Goal: Task Accomplishment & Management: Complete application form

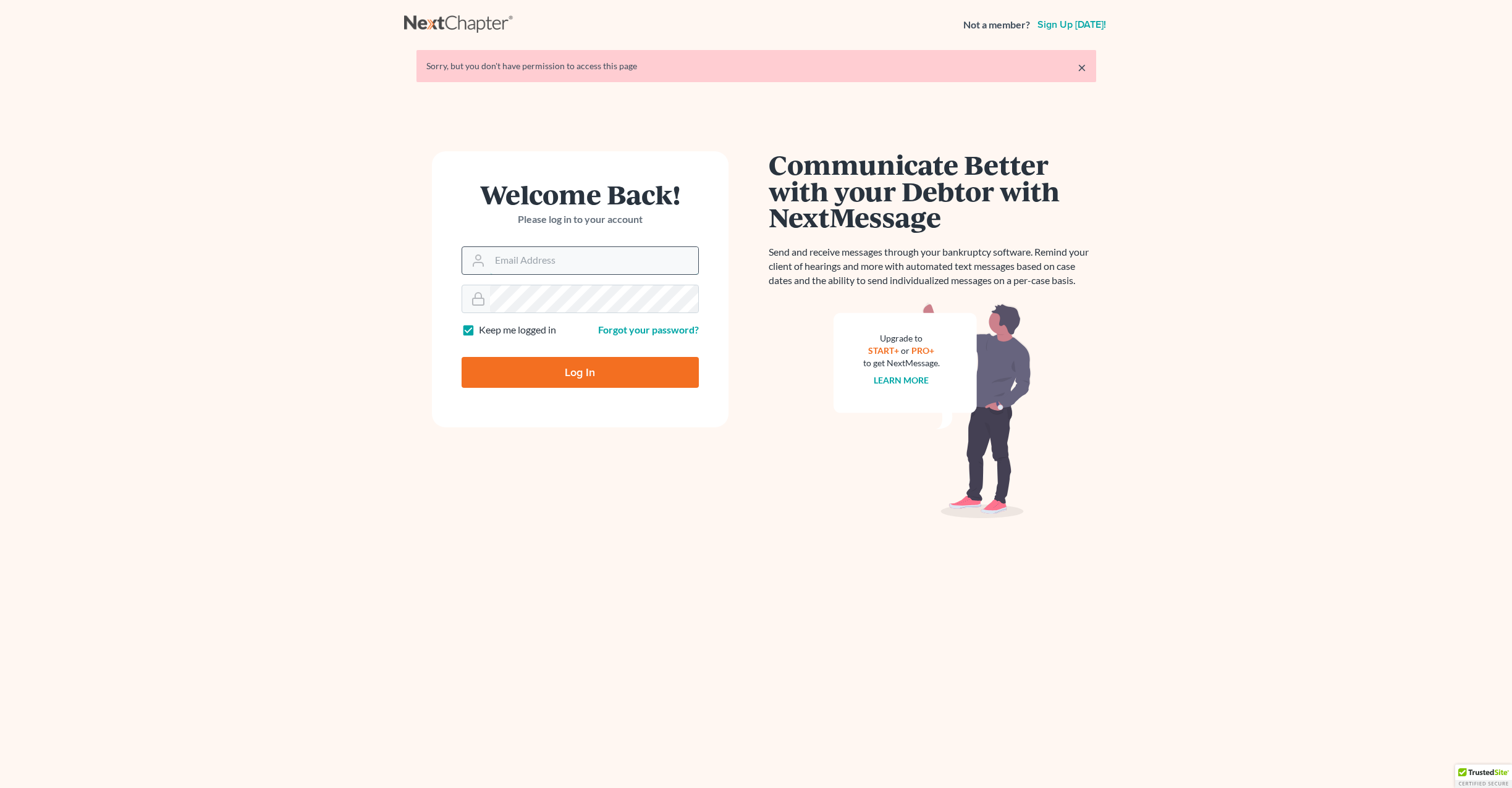
click at [553, 255] on input "Email Address" at bounding box center [594, 260] width 208 height 27
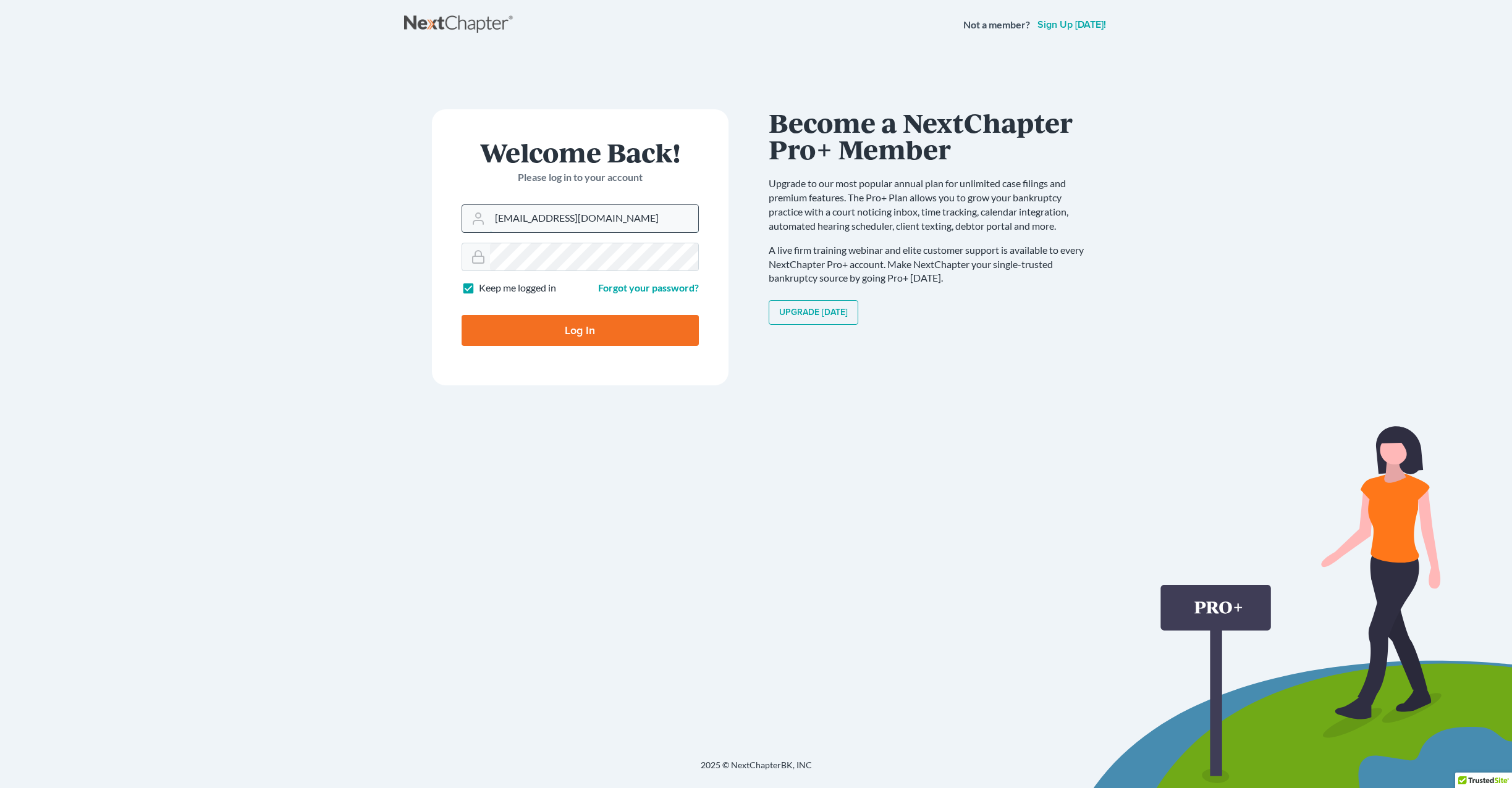
type input "craigbournelaw@yahoo.com"
click at [461, 315] on input "Log In" at bounding box center [579, 331] width 237 height 31
type input "Thinking..."
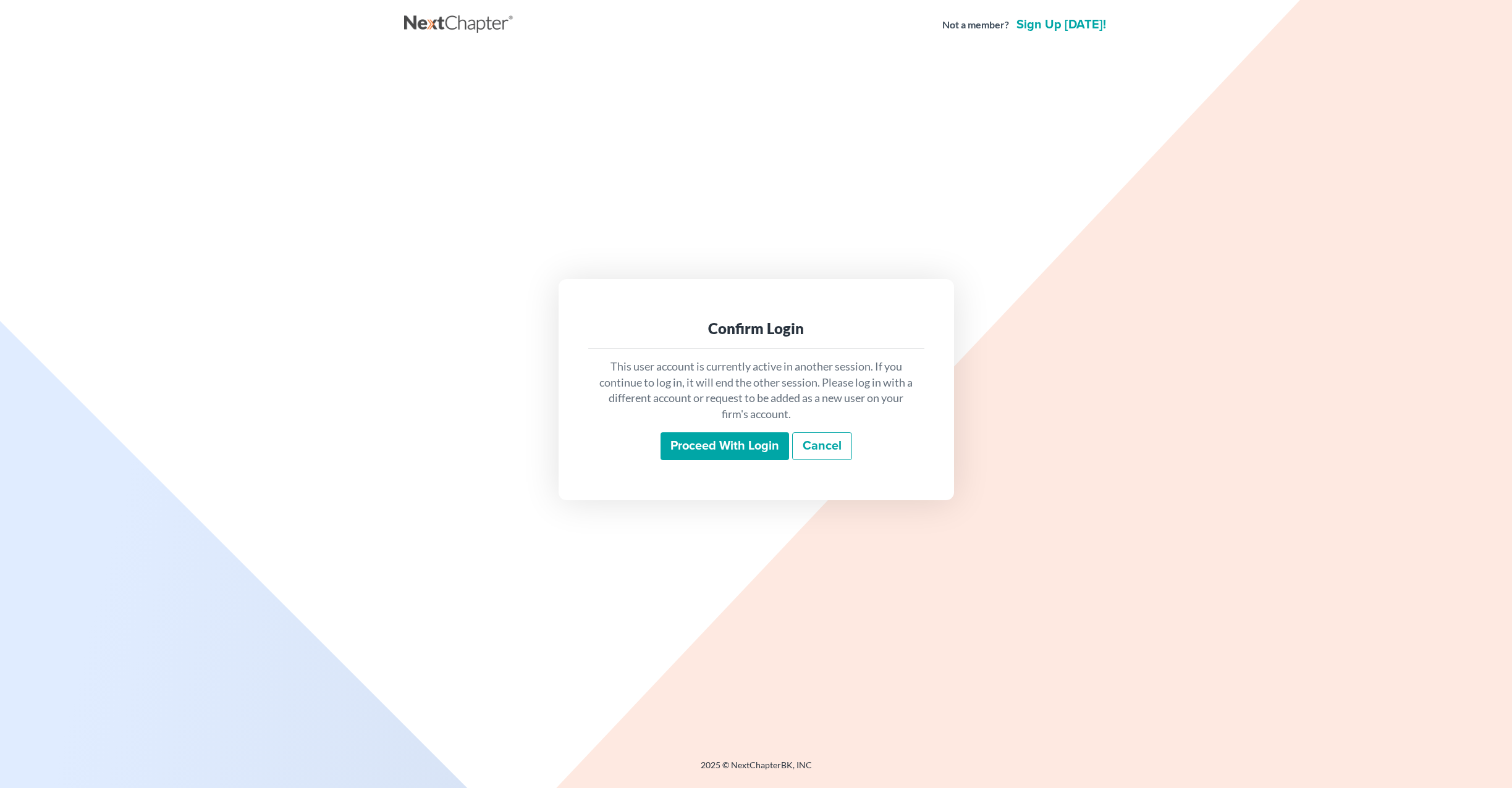
click at [727, 443] on input "Proceed with login" at bounding box center [724, 447] width 129 height 29
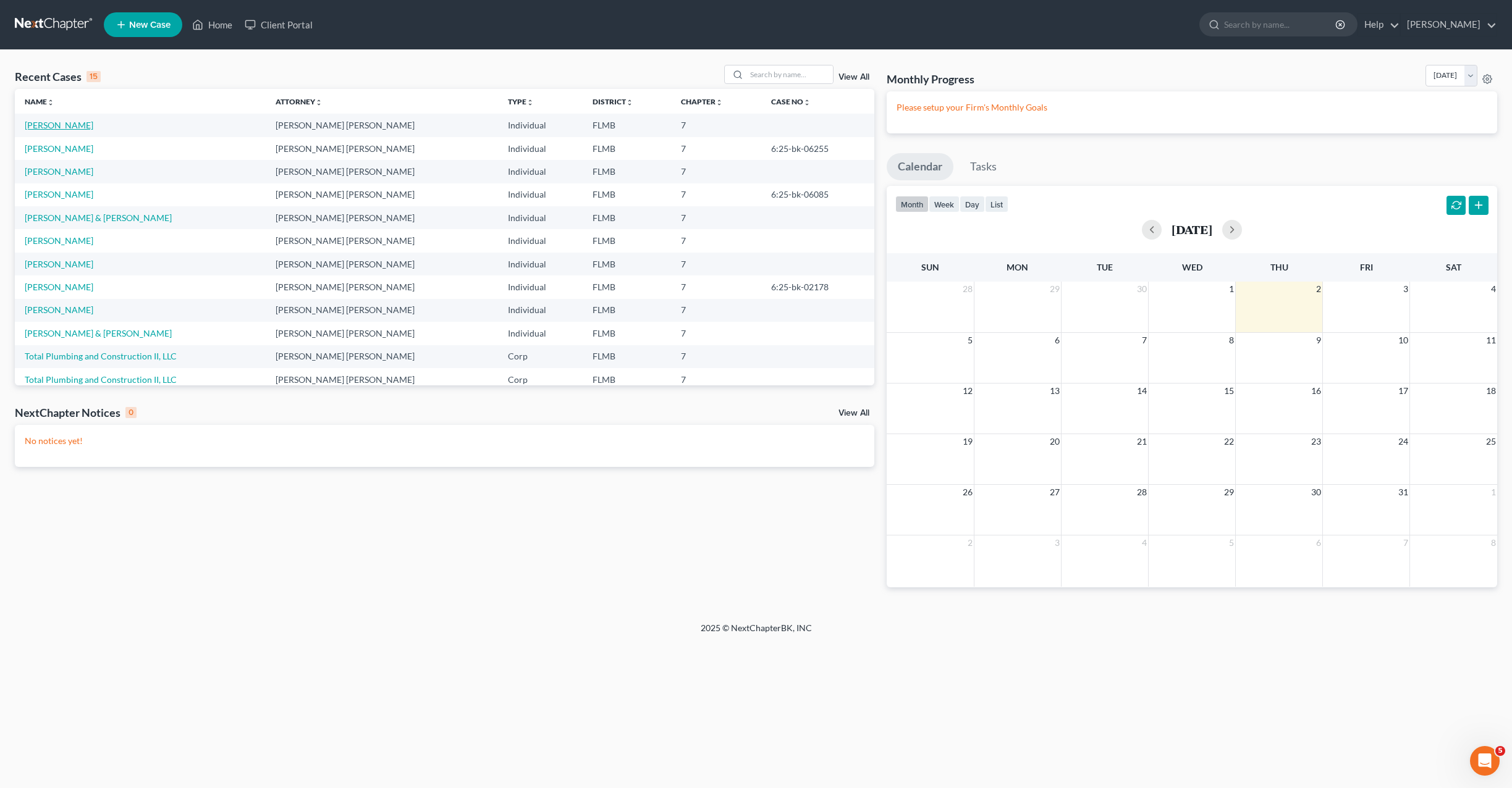
click at [52, 127] on link "Urdaneta, Nerio" at bounding box center [59, 125] width 68 height 11
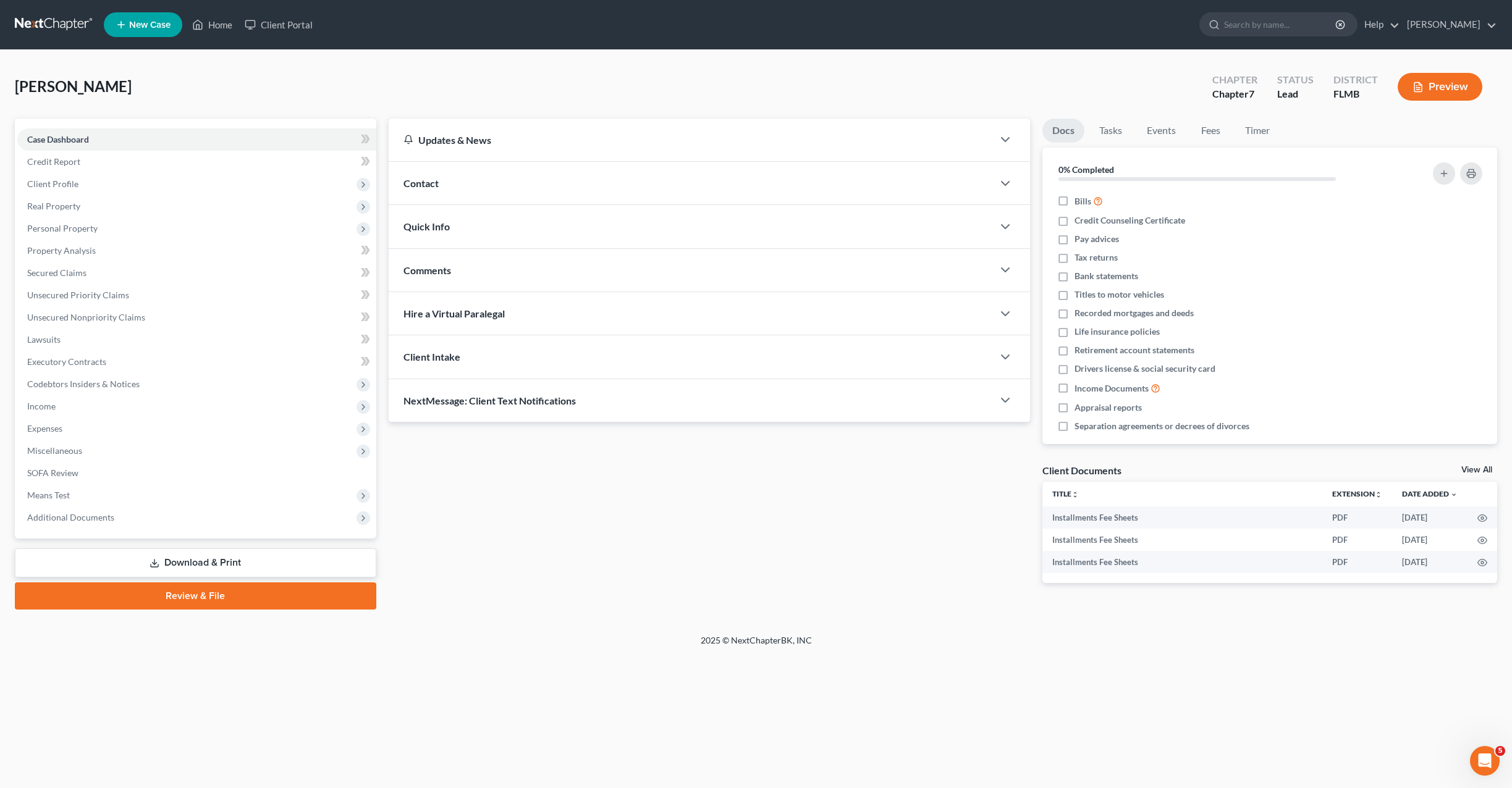
click at [224, 604] on link "Review & File" at bounding box center [195, 596] width 361 height 27
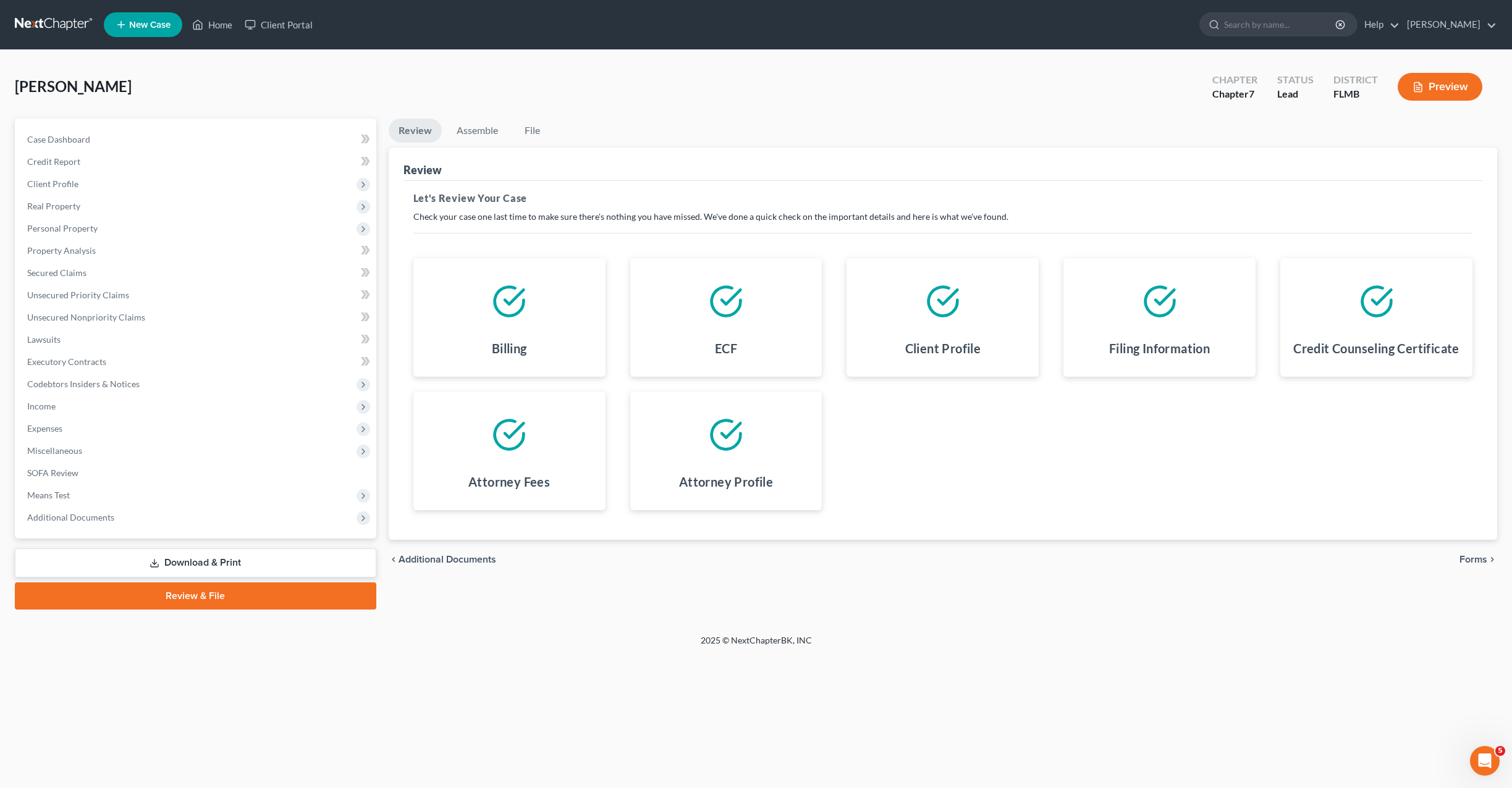
click at [1480, 563] on span "Forms" at bounding box center [1473, 559] width 28 height 10
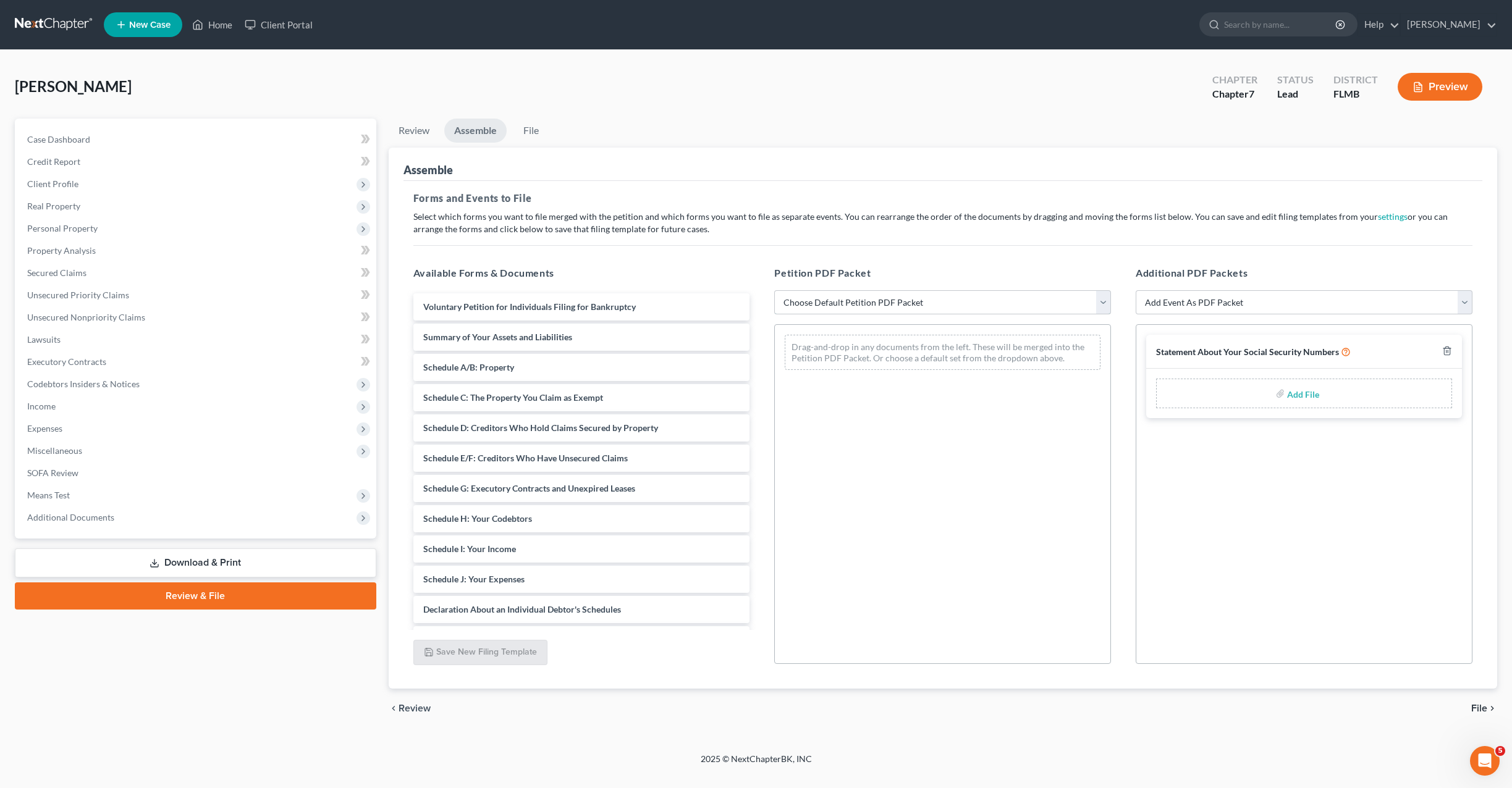
click at [929, 309] on select "Choose Default Petition PDF Packet Complete Bankruptcy Petition (all forms and …" at bounding box center [943, 302] width 337 height 24
select select "0"
click at [774, 290] on select "Choose Default Petition PDF Packet Complete Bankruptcy Petition (all forms and …" at bounding box center [943, 302] width 337 height 24
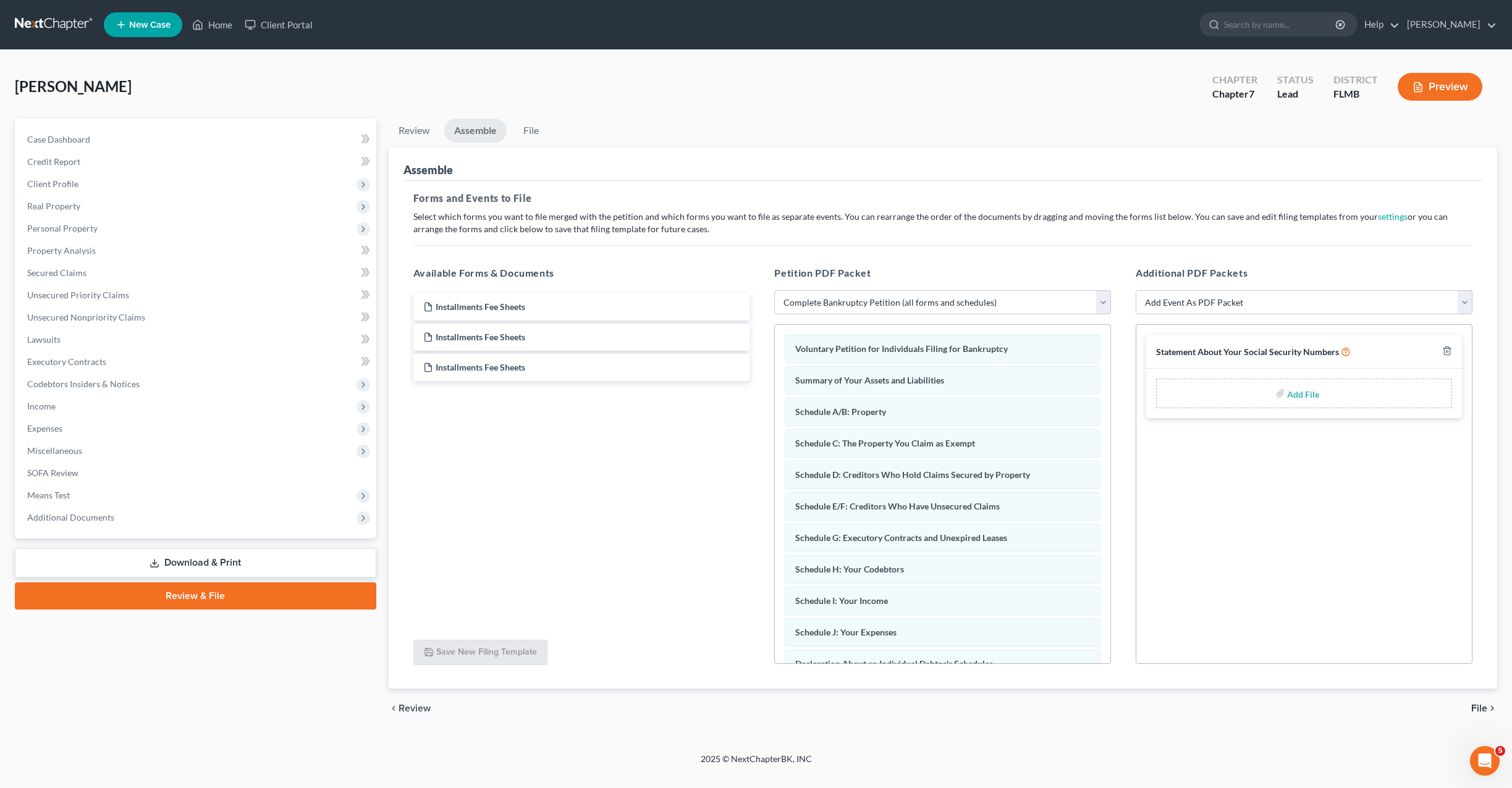
drag, startPoint x: 1483, startPoint y: 715, endPoint x: 1480, endPoint y: 705, distance: 10.4
click at [1484, 710] on div "chevron_left Review File chevron_right" at bounding box center [943, 709] width 1108 height 40
click at [1480, 703] on span "File" at bounding box center [1480, 708] width 16 height 10
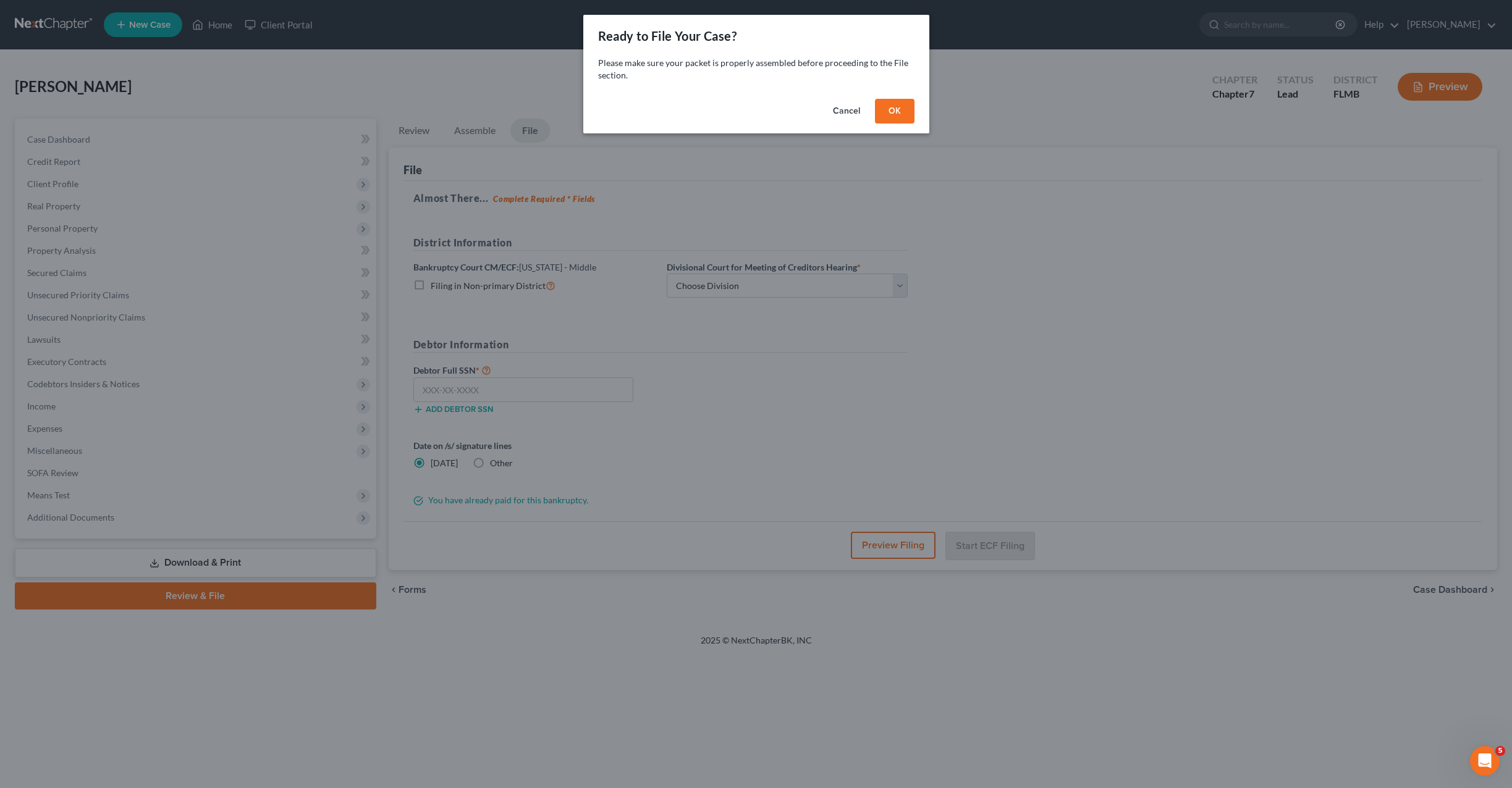
click at [903, 113] on button "OK" at bounding box center [895, 111] width 40 height 24
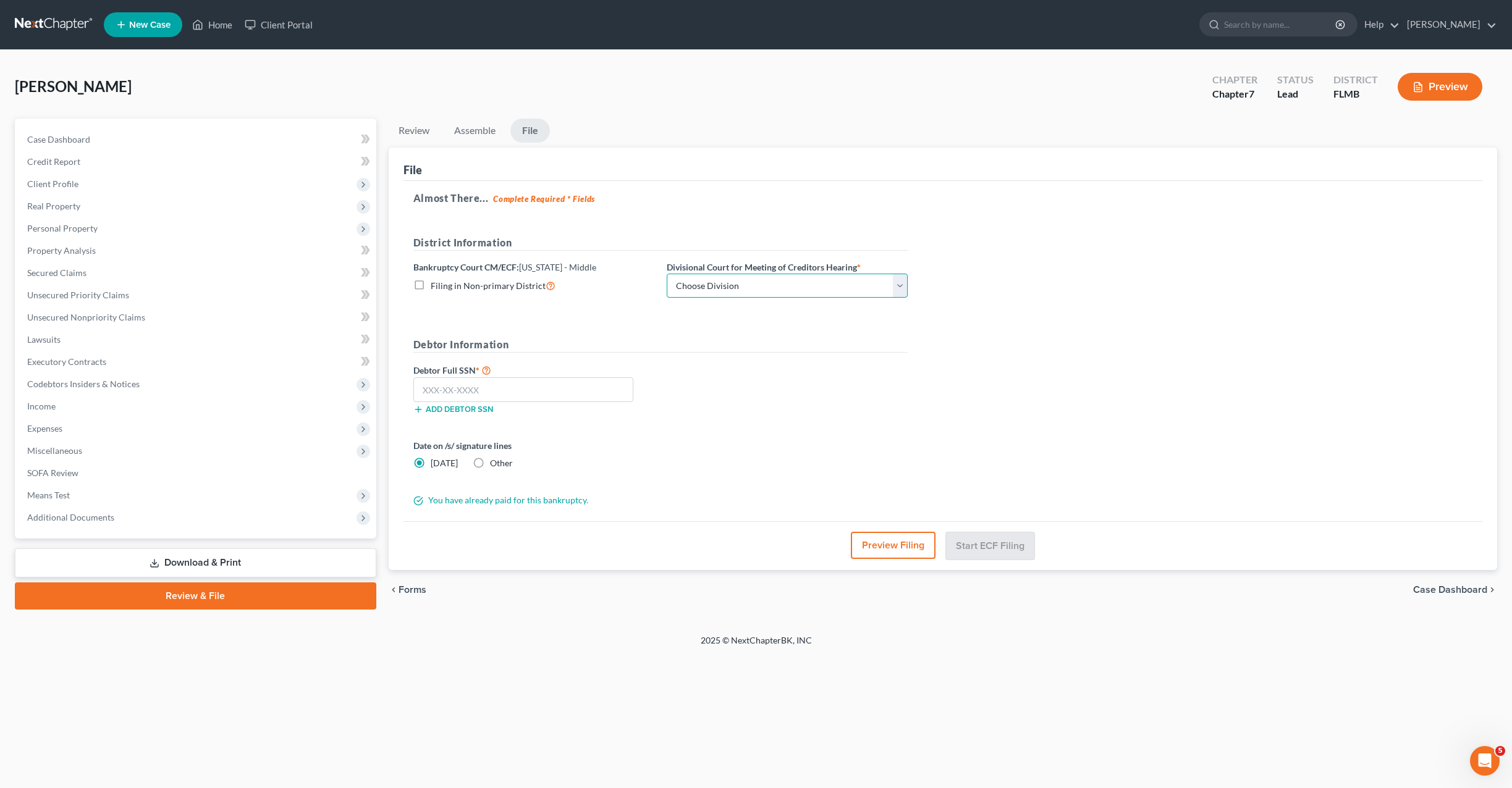
click at [732, 280] on select "Choose Division Fort Myers Jacksonville Orlando Tampa" at bounding box center [787, 285] width 241 height 24
select select "2"
click at [667, 274] on select "Choose Division Fort Myers Jacksonville Orlando Tampa" at bounding box center [787, 285] width 241 height 24
click at [479, 388] on input "text" at bounding box center [524, 389] width 220 height 24
type input "771-28-5766"
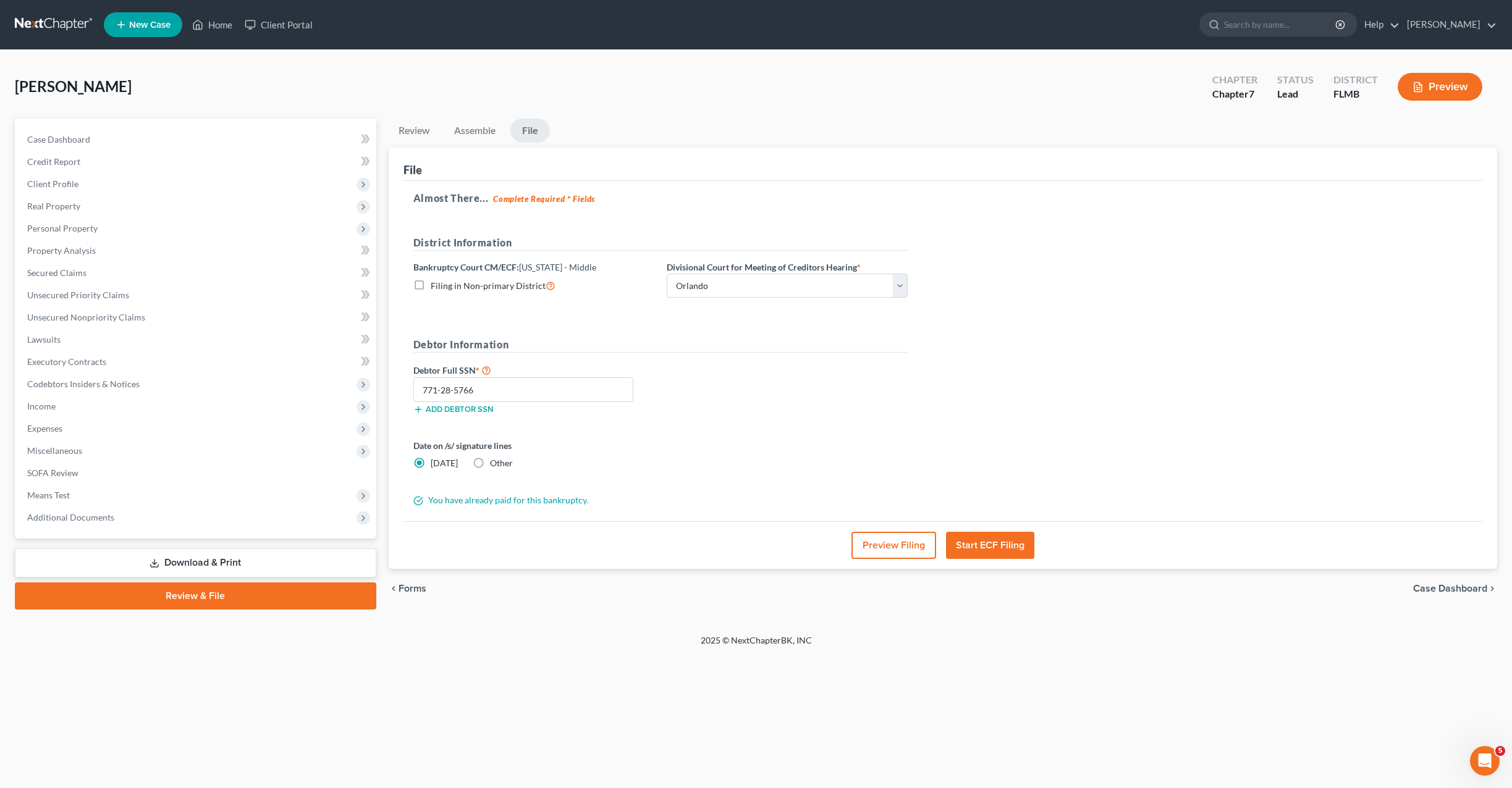
click at [607, 446] on label "Date on /s/ signature lines" at bounding box center [533, 446] width 241 height 13
click at [996, 547] on button "Start ECF Filing" at bounding box center [990, 546] width 88 height 27
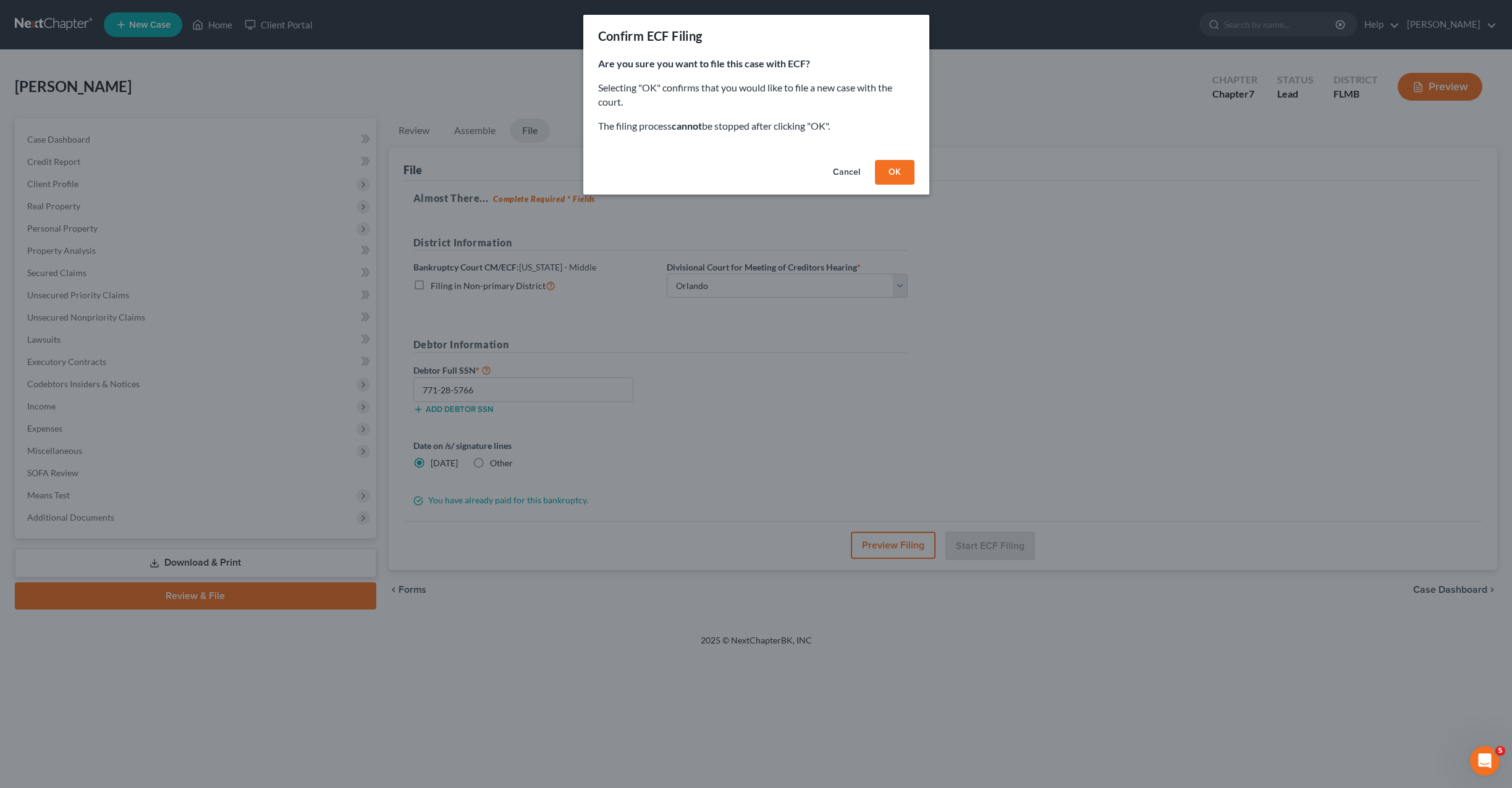
click at [892, 171] on button "OK" at bounding box center [895, 172] width 40 height 24
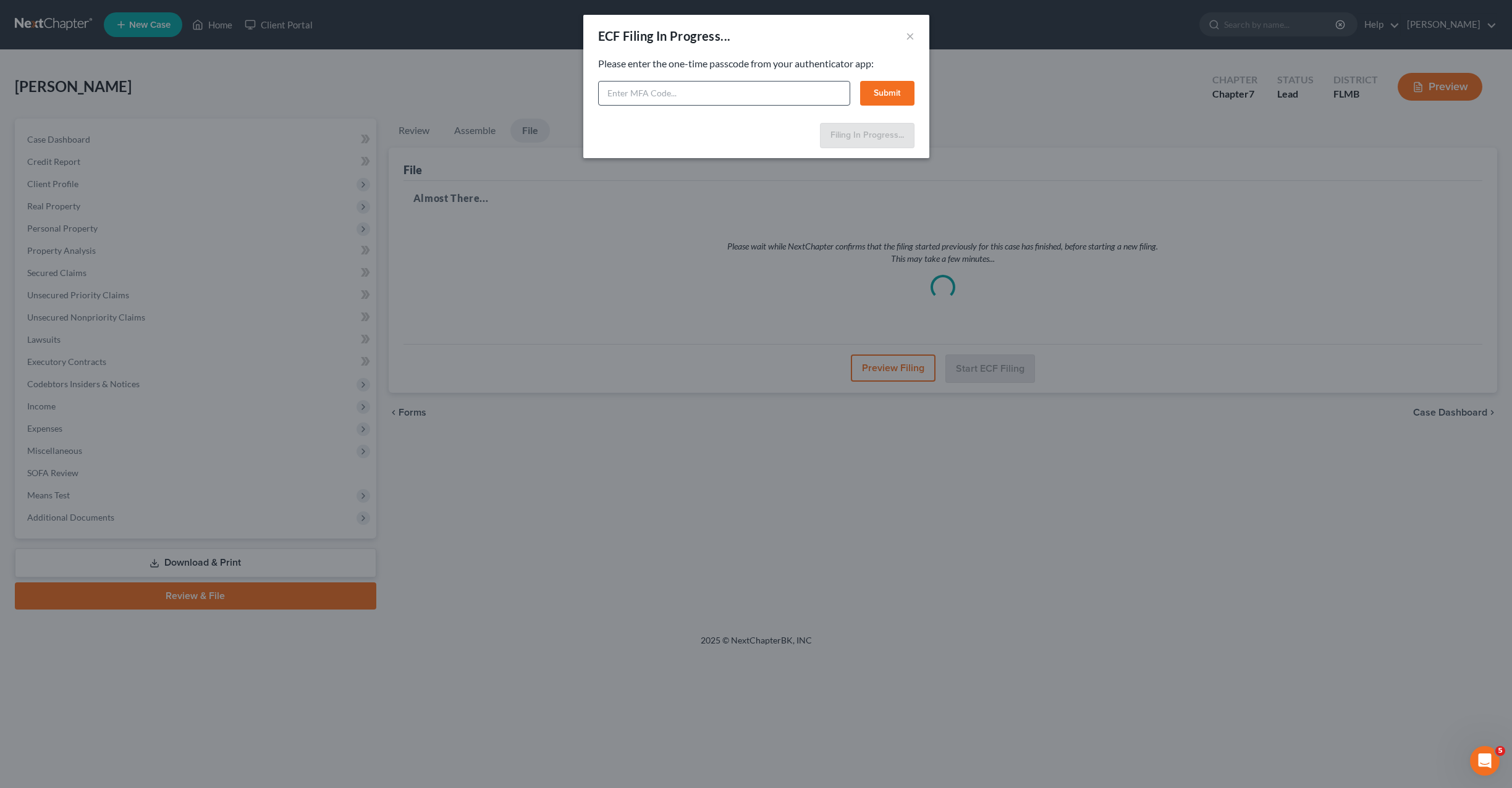
click at [636, 79] on div "Please enter the one-time passcode from your authenticator app: Submit" at bounding box center [756, 81] width 316 height 49
click at [640, 87] on input "text" at bounding box center [724, 93] width 252 height 24
type input "713616"
click at [889, 95] on button "Submit" at bounding box center [888, 93] width 54 height 24
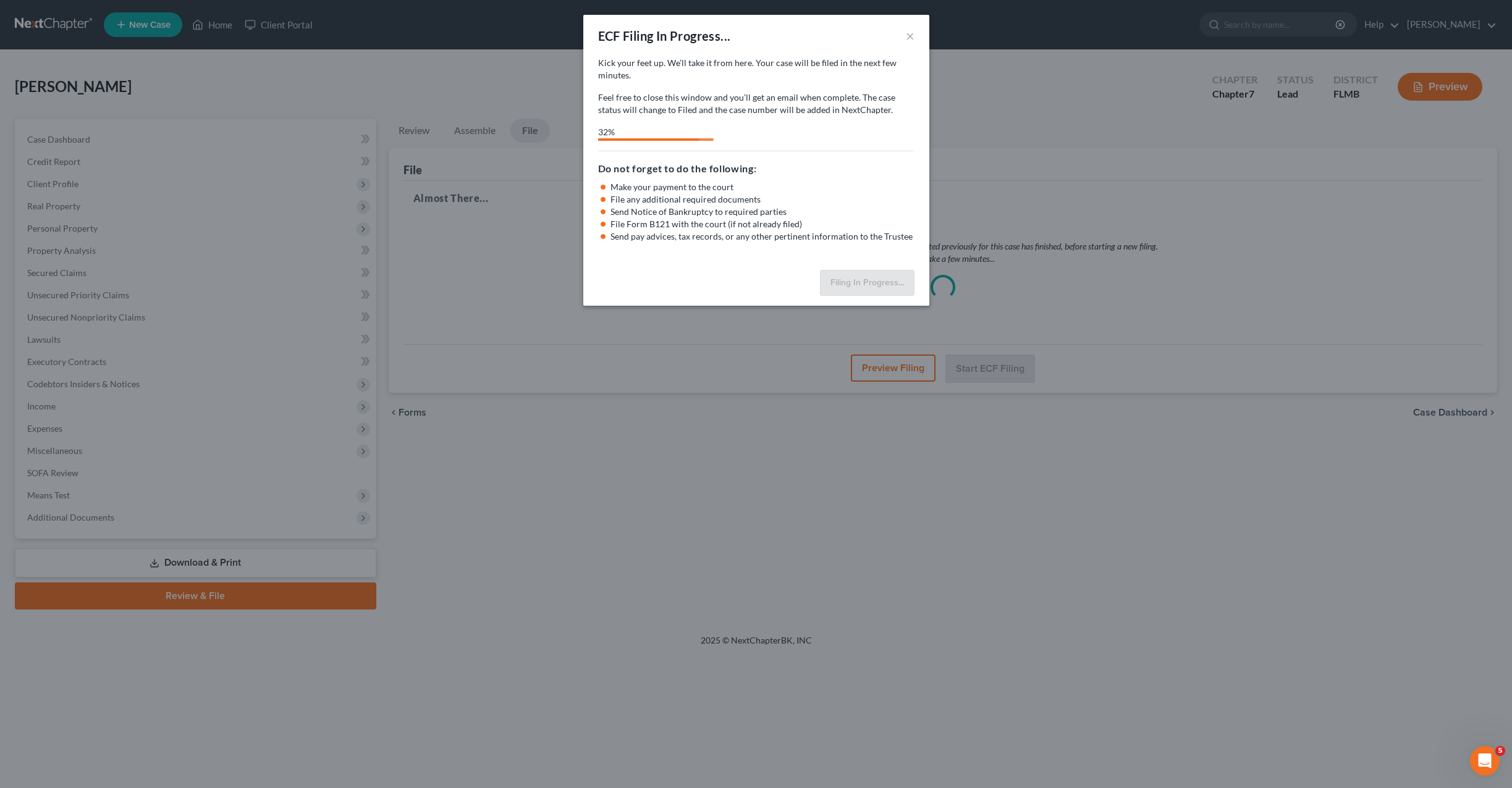
select select "2"
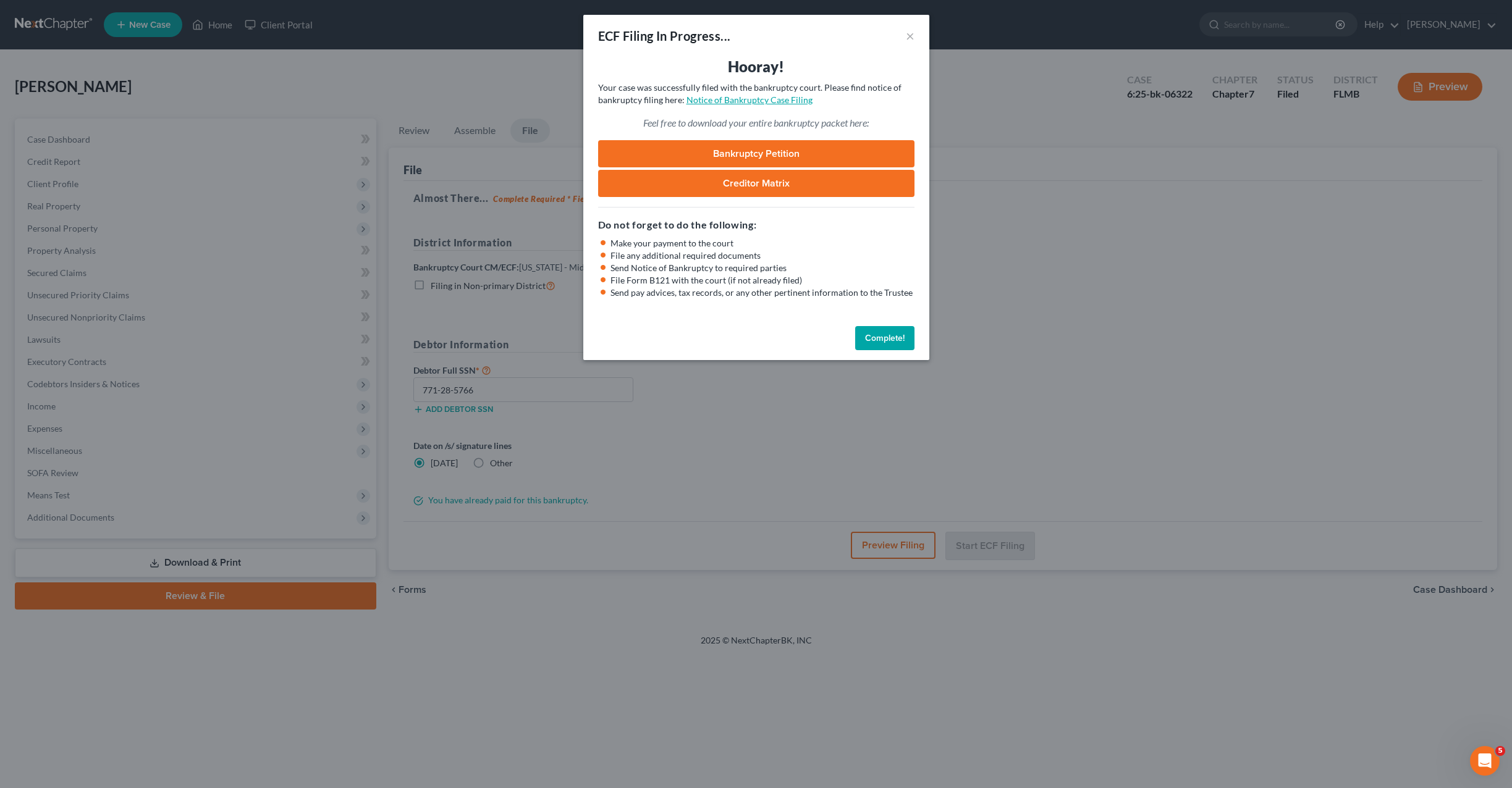
click at [765, 104] on link "Notice of Bankruptcy Case Filing" at bounding box center [750, 100] width 126 height 11
click at [742, 105] on p "Your case was successfully filed with the bankruptcy court. Please find notice …" at bounding box center [756, 94] width 316 height 24
click at [742, 99] on link "Notice of Bankruptcy Case Filing" at bounding box center [750, 100] width 126 height 11
click at [906, 35] on button "×" at bounding box center [911, 36] width 9 height 14
